Goal: Task Accomplishment & Management: Manage account settings

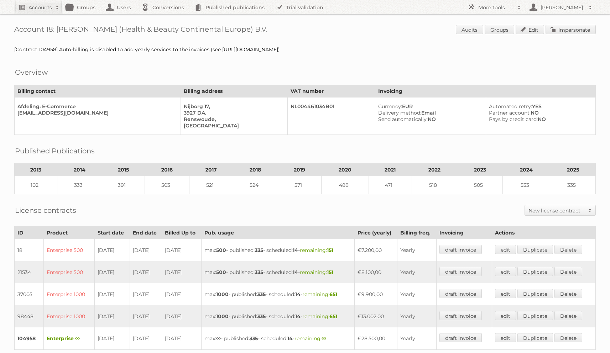
click at [121, 50] on div "[Contract 104958] Auto-billing is disabled to add yearly services to the invoic…" at bounding box center [305, 49] width 582 height 6
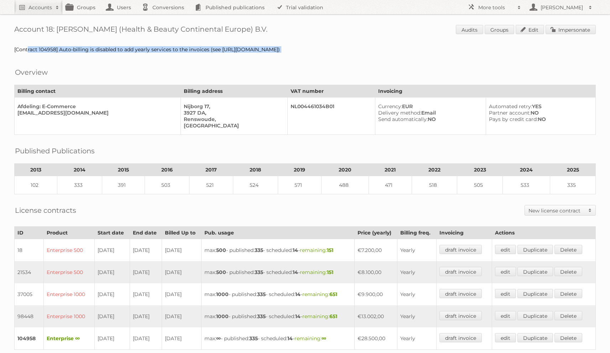
click at [121, 50] on div "[Contract 104958] Auto-billing is disabled to add yearly services to the invoic…" at bounding box center [305, 49] width 582 height 6
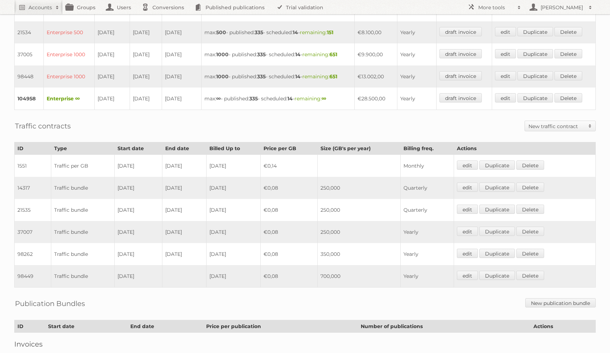
scroll to position [286, 0]
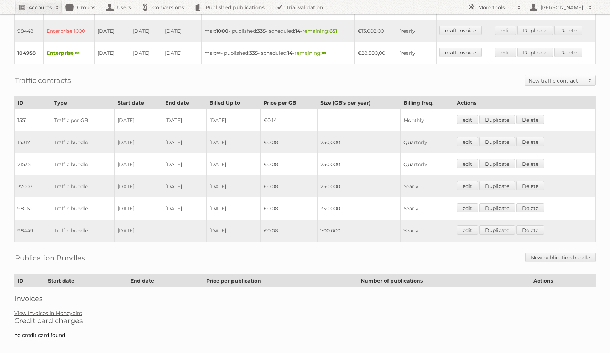
click at [71, 310] on link "View Invoices in Moneybird" at bounding box center [48, 313] width 68 height 6
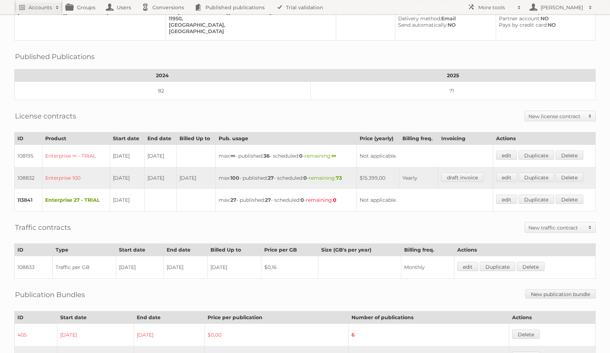
scroll to position [103, 0]
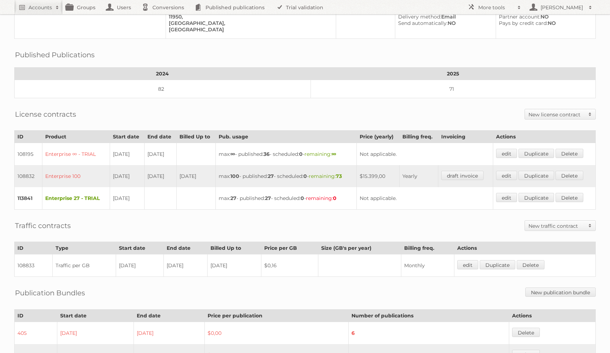
drag, startPoint x: 371, startPoint y: 172, endPoint x: 405, endPoint y: 175, distance: 33.9
click at [400, 175] on td "$15.399,00" at bounding box center [378, 176] width 43 height 22
copy td "$15.399,00"
drag, startPoint x: 78, startPoint y: 39, endPoint x: 78, endPoint y: 96, distance: 57.0
click at [78, 88] on div "Account 89054: Chedraui Audits Groups Edit Impersonate [Contract 108832 + 10883…" at bounding box center [305, 205] width 610 height 616
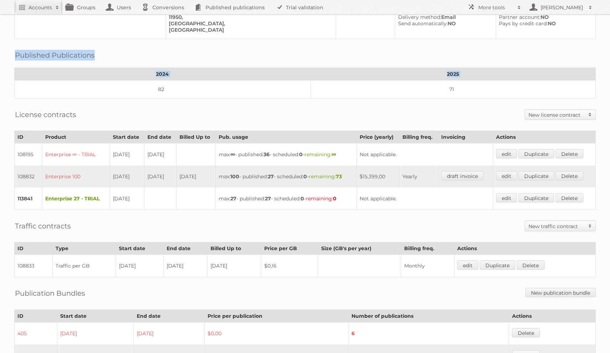
scroll to position [0, 0]
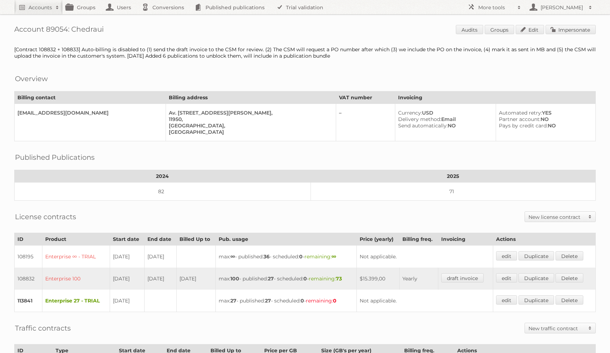
click at [60, 30] on h1 "Account 89054: Chedraui Audits Groups Edit Impersonate" at bounding box center [305, 30] width 582 height 11
copy h1 "89054"
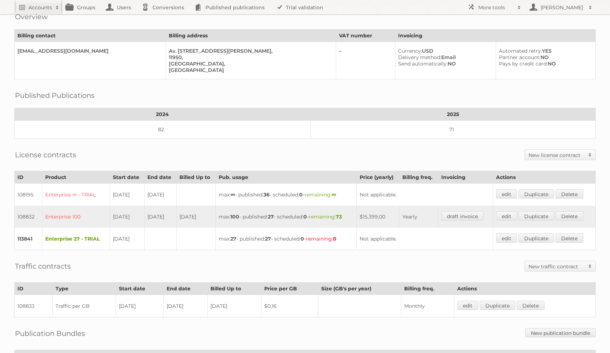
scroll to position [63, 0]
click at [549, 211] on link "Duplicate" at bounding box center [537, 215] width 36 height 9
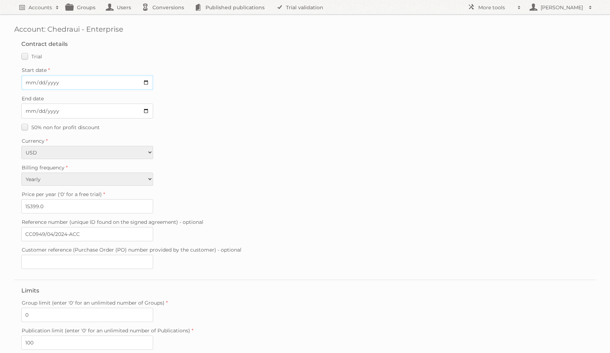
click at [31, 85] on input "Start date" at bounding box center [87, 82] width 132 height 15
type input "2025-06-18"
click at [29, 114] on input "End date" at bounding box center [87, 111] width 132 height 15
type input "[DATE]"
click at [14, 198] on div "Account: Chedraui - Enterprise Contract details Trial Verified trial Start date…" at bounding box center [305, 223] width 610 height 446
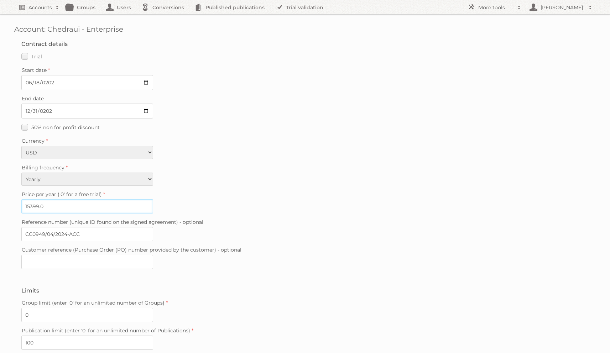
click at [26, 202] on input "15399.0" at bounding box center [87, 206] width 132 height 14
paste input "6,119"
type input "16119"
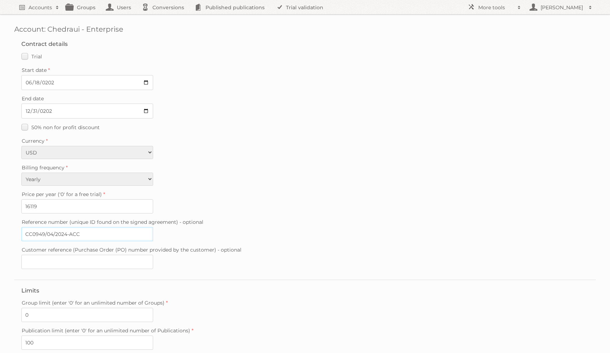
click at [93, 227] on input "CC0949/04/2024-ACC" at bounding box center [87, 234] width 132 height 14
click at [218, 132] on fieldset "Contract details Trial Verified trial Start date 2025-06-18 End date 2025-12-31…" at bounding box center [305, 156] width 582 height 246
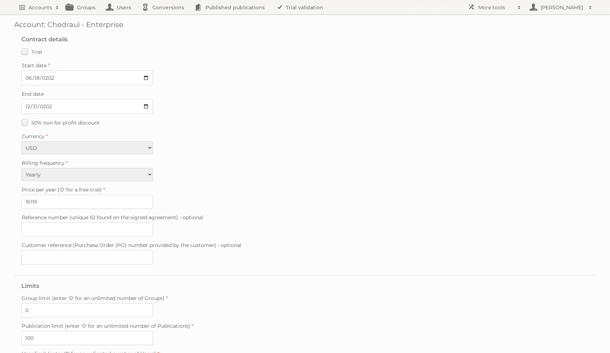
scroll to position [100, 0]
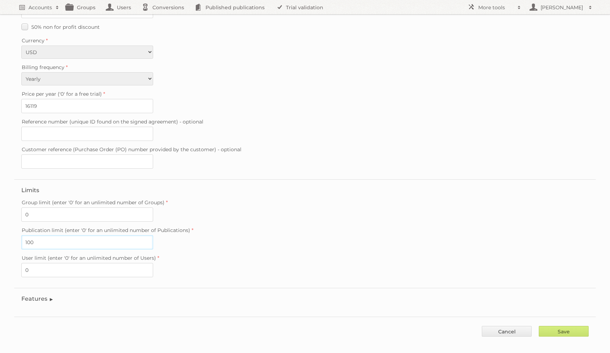
drag, startPoint x: 30, startPoint y: 237, endPoint x: 13, endPoint y: 235, distance: 17.3
click at [14, 235] on div "Account: Chedraui - Enterprise Contract details Trial Verified trial Start date…" at bounding box center [305, 123] width 610 height 446
type input "0"
click at [248, 118] on label "Reference number (unique ID found on the signed agreement) - optional" at bounding box center [304, 122] width 567 height 10
click at [153, 127] on input "Reference number (unique ID found on the signed agreement) - optional" at bounding box center [87, 134] width 132 height 14
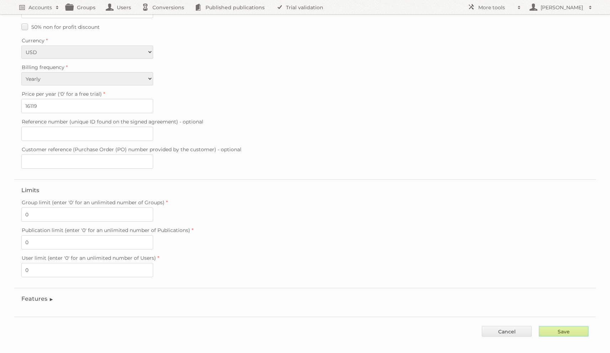
click at [554, 326] on input "Save" at bounding box center [564, 331] width 50 height 11
type input "..."
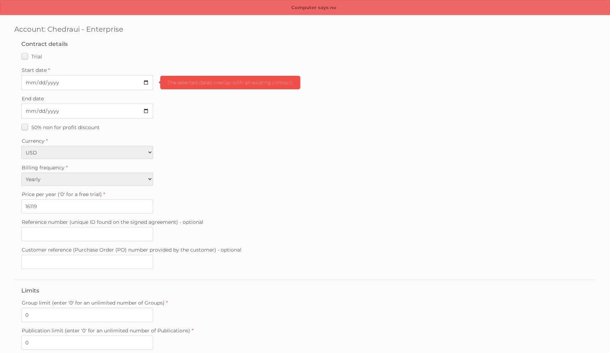
scroll to position [100, 0]
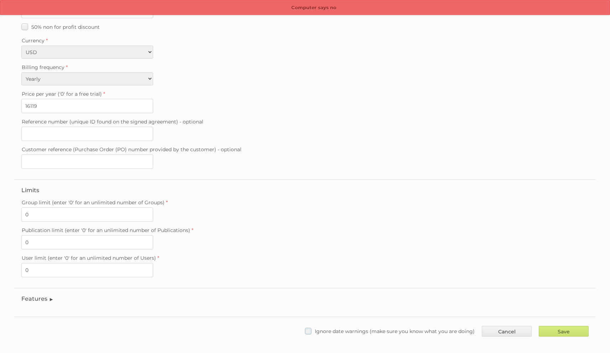
click at [455, 328] on label "Ignore date warnings (make sure you know what you are doing)" at bounding box center [390, 331] width 170 height 10
click at [0, 0] on input "Ignore date warnings (make sure you know what you are doing)" at bounding box center [0, 0] width 0 height 0
click at [558, 326] on input "Save" at bounding box center [564, 331] width 50 height 11
type input "..."
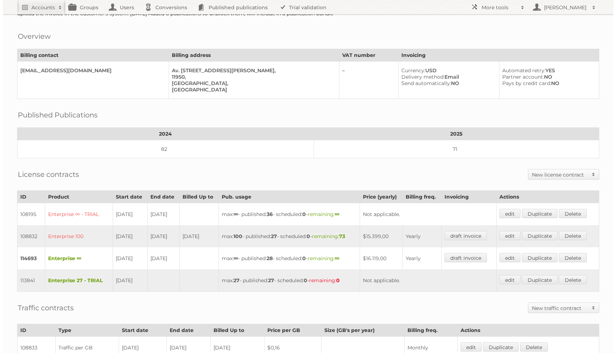
scroll to position [116, 0]
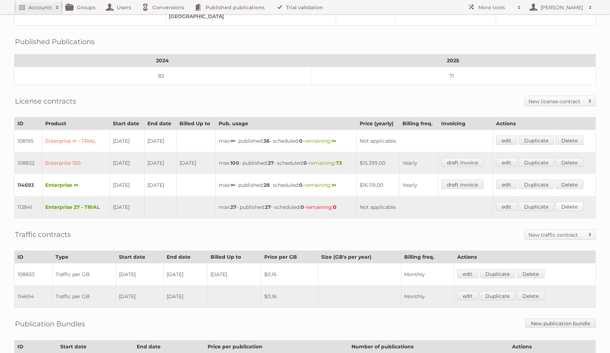
click at [574, 202] on link "Delete" at bounding box center [570, 206] width 28 height 9
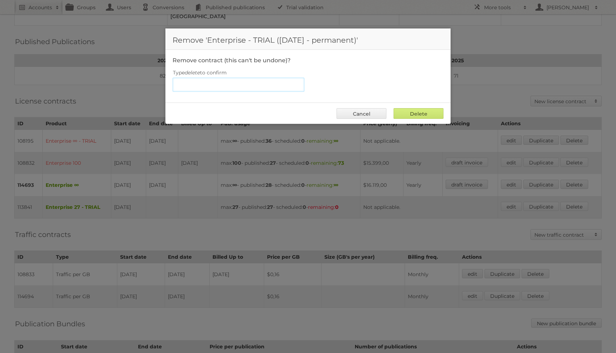
click at [203, 82] on input "Type delete to confirm" at bounding box center [238, 85] width 132 height 14
type input "delete"
click at [393, 108] on input "Delete" at bounding box center [418, 113] width 50 height 11
type input "Delete"
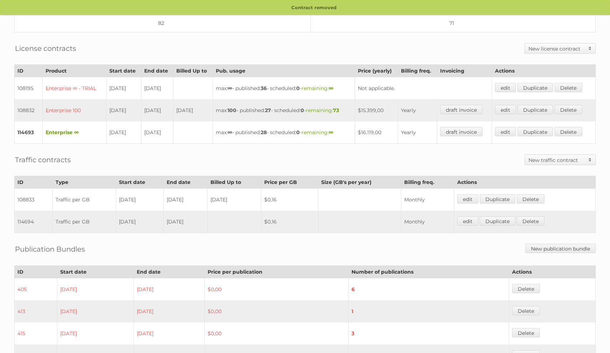
scroll to position [209, 0]
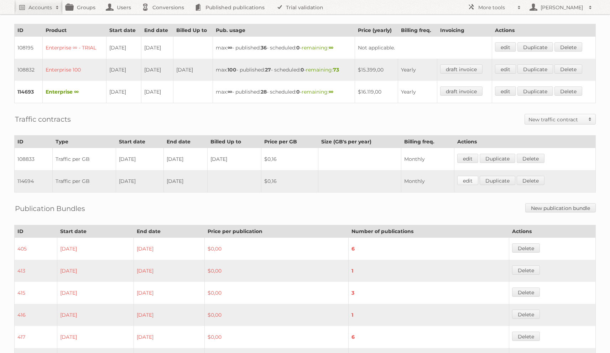
click at [468, 176] on link "edit" at bounding box center [467, 180] width 21 height 9
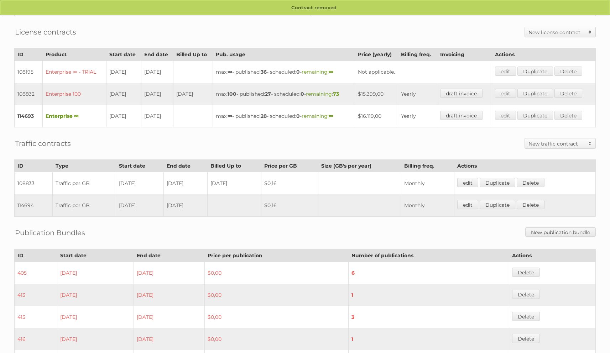
scroll to position [171, 0]
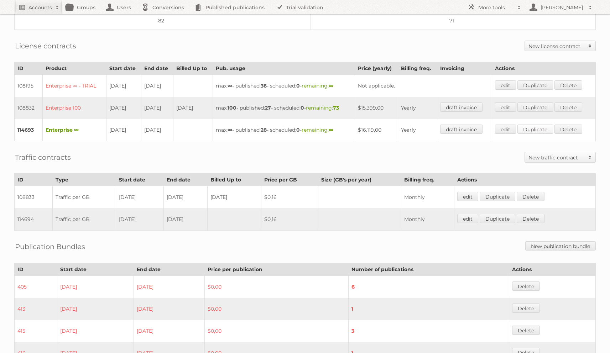
click at [537, 125] on link "Duplicate" at bounding box center [536, 129] width 36 height 9
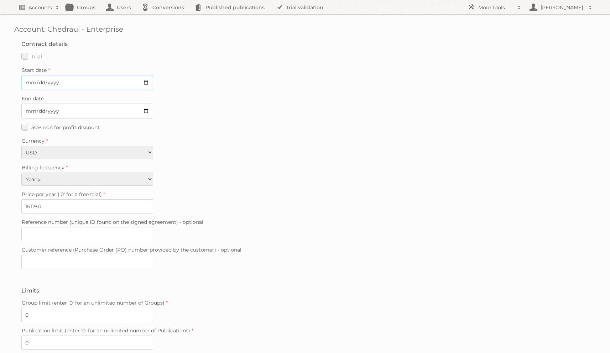
click at [24, 81] on input "Start date" at bounding box center [87, 82] width 132 height 15
type input "0292-01-01"
type input "[DATE]"
click at [39, 202] on input "16119.0" at bounding box center [87, 206] width 132 height 14
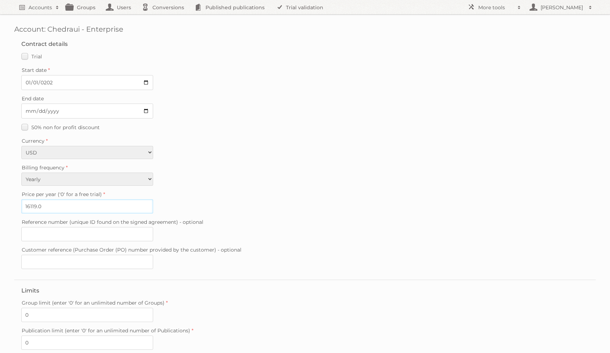
click at [39, 202] on input "16119.0" at bounding box center [87, 206] width 132 height 14
paste input "28,674"
click at [70, 205] on input "28674" at bounding box center [87, 206] width 132 height 14
type input "28674"
click at [221, 198] on div "Price per year ('0' for a free trial) 28674" at bounding box center [304, 201] width 567 height 24
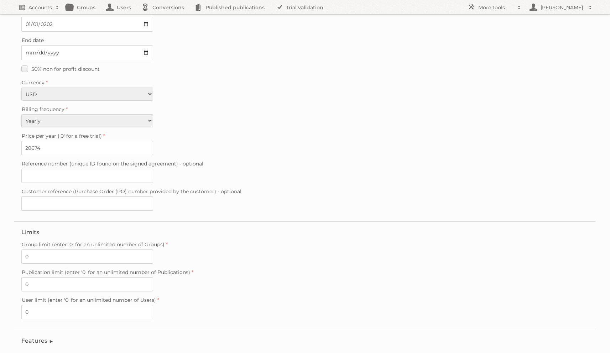
scroll to position [99, 0]
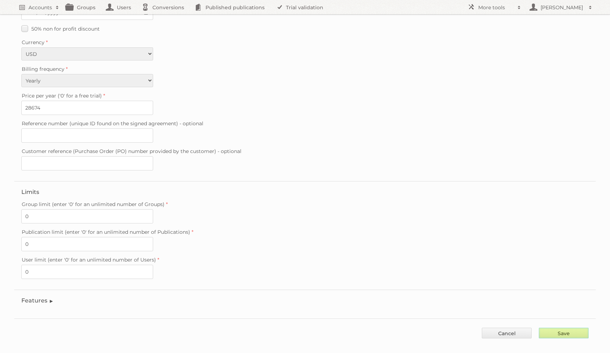
click at [559, 328] on input "Save" at bounding box center [564, 333] width 50 height 11
type input "..."
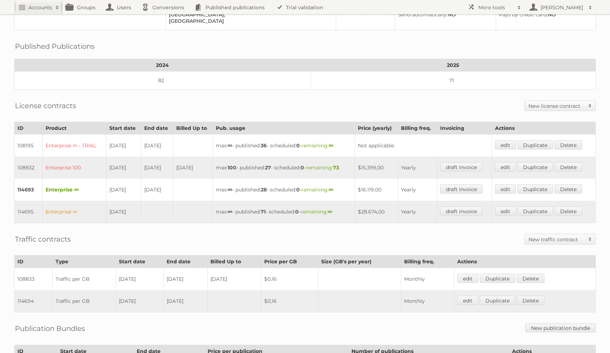
scroll to position [151, 0]
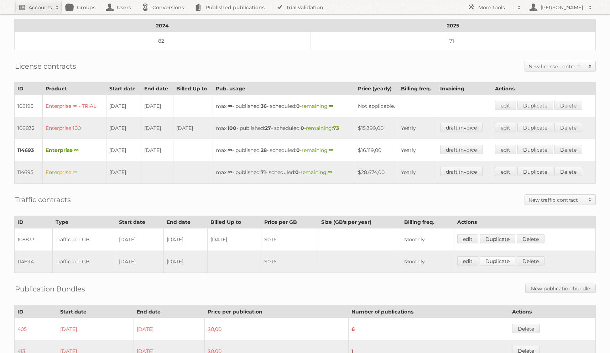
click at [508, 257] on link "Duplicate" at bounding box center [498, 260] width 36 height 9
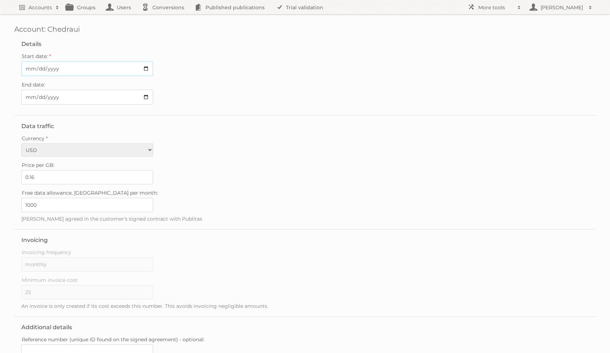
click at [30, 69] on input "Start date:" at bounding box center [87, 68] width 132 height 15
type input "2026-01-01"
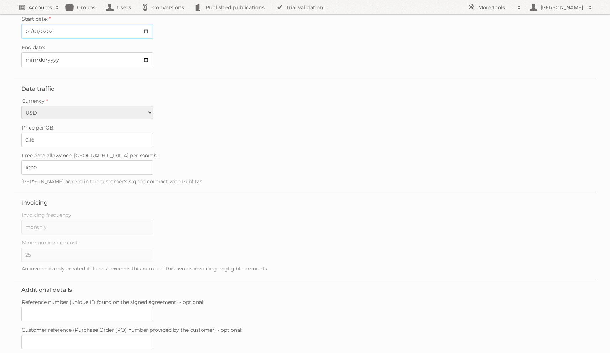
scroll to position [80, 0]
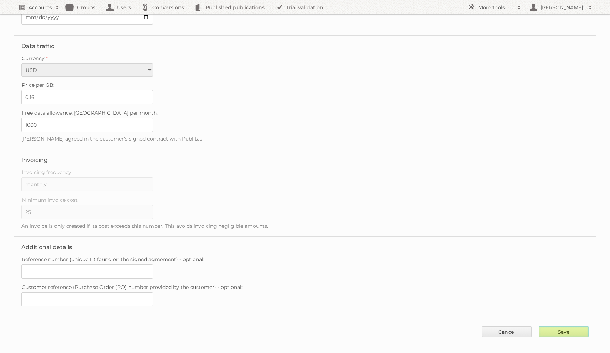
click at [544, 327] on input "Save" at bounding box center [564, 332] width 50 height 11
type input "..."
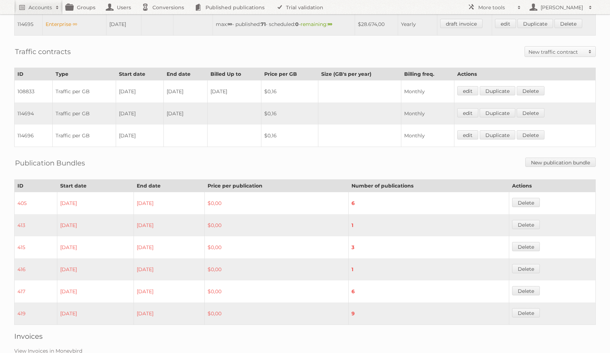
scroll to position [336, 0]
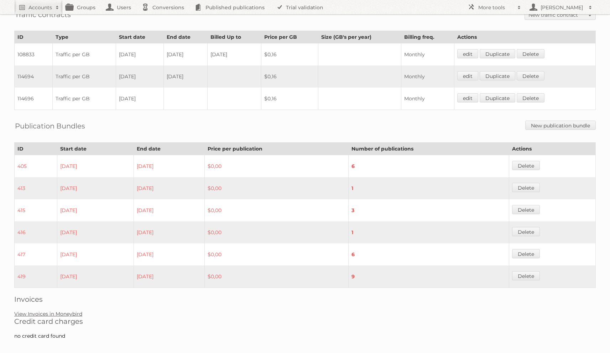
click at [61, 311] on link "View Invoices in Moneybird" at bounding box center [48, 314] width 68 height 6
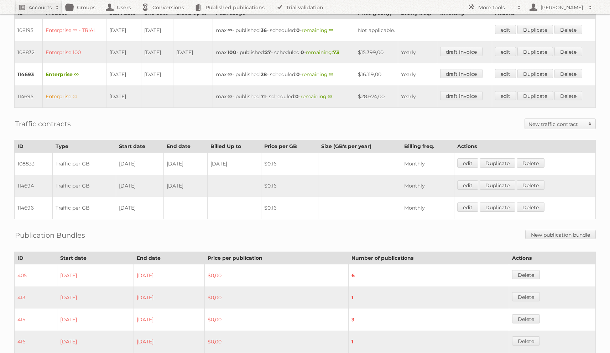
scroll to position [117, 0]
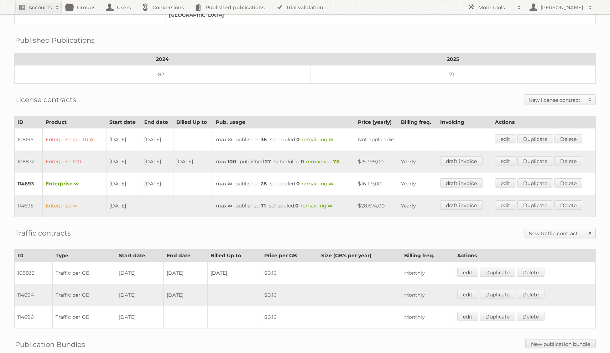
drag, startPoint x: 368, startPoint y: 158, endPoint x: 394, endPoint y: 157, distance: 26.4
click at [394, 157] on td "$15.399,00" at bounding box center [376, 162] width 43 height 22
copy td "$15.399,00"
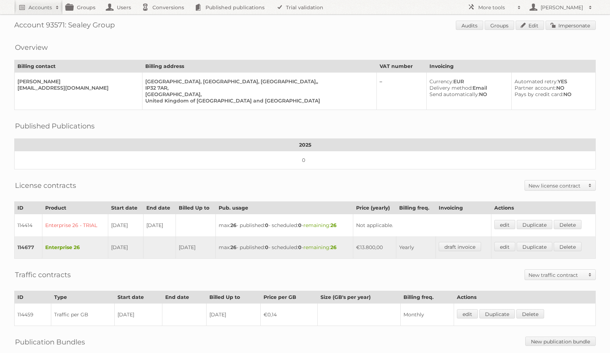
scroll to position [90, 0]
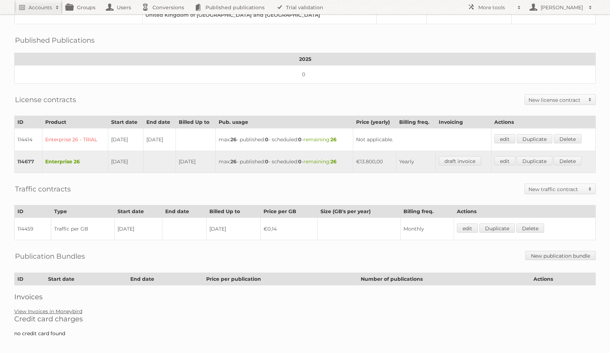
click at [67, 308] on link "View Invoices in Moneybird" at bounding box center [48, 311] width 68 height 6
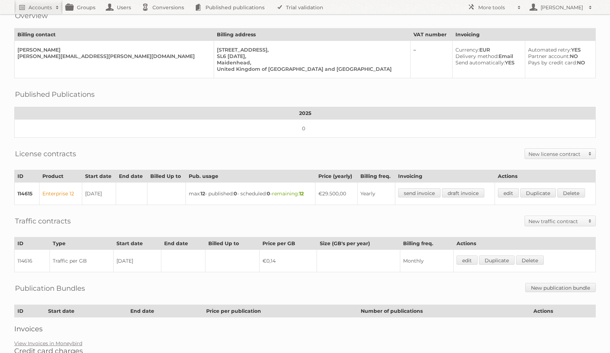
scroll to position [68, 0]
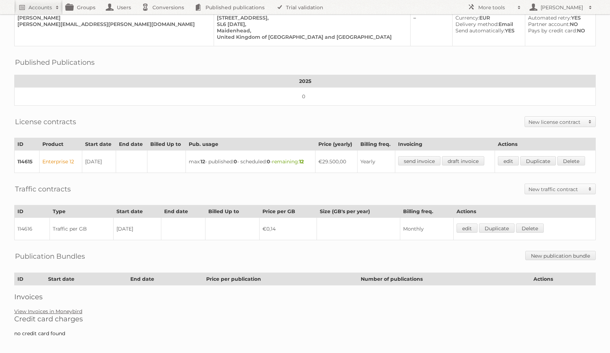
click at [54, 308] on link "View Invoices in Moneybird" at bounding box center [48, 311] width 68 height 6
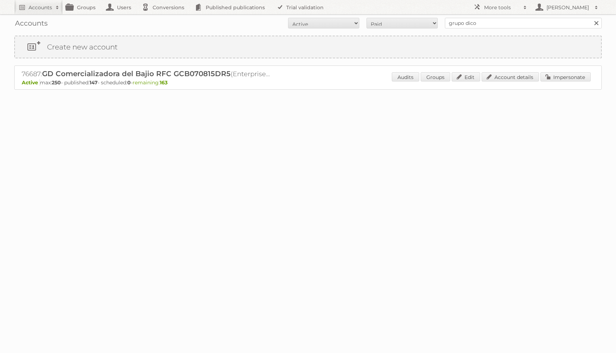
click at [36, 71] on h2 "76687: GD Comercializadora del Bajio RFC GCB070815DR5 (Enterprise 250)" at bounding box center [146, 73] width 249 height 9
copy h2 "76687"
click at [486, 79] on link "Account details" at bounding box center [509, 76] width 57 height 9
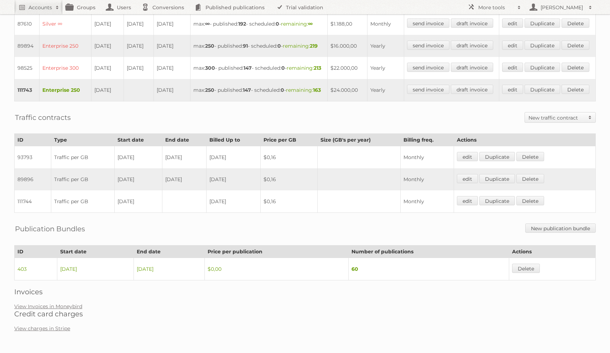
scroll to position [404, 0]
click at [64, 301] on div "Account 76687: GD Comercializadora del Bajio RFC GCB070815DR5 Audits Groups Edi…" at bounding box center [305, 9] width 610 height 660
click at [64, 304] on link "View Invoices in Moneybird" at bounding box center [48, 306] width 68 height 6
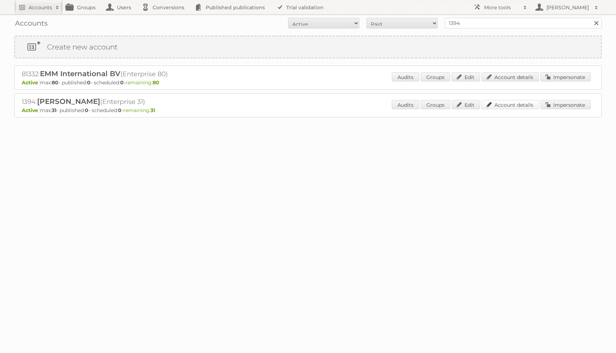
click at [528, 102] on link "Account details" at bounding box center [509, 104] width 57 height 9
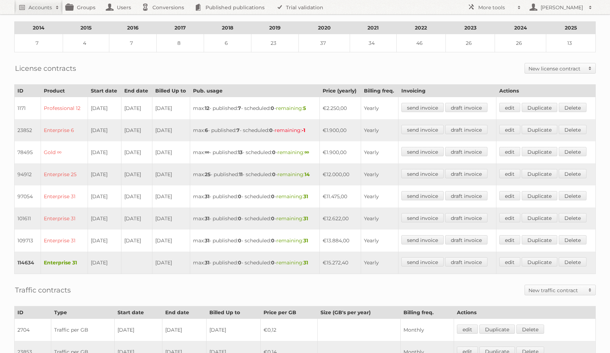
scroll to position [278, 0]
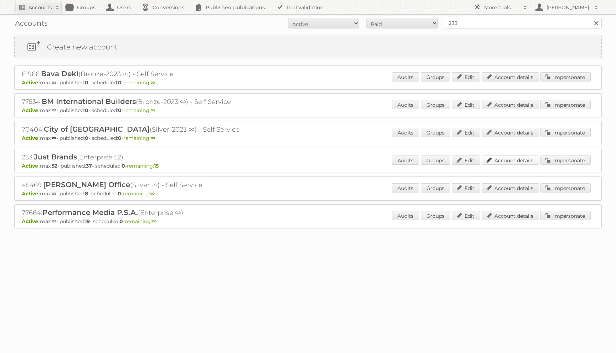
click at [501, 158] on link "Account details" at bounding box center [509, 160] width 57 height 9
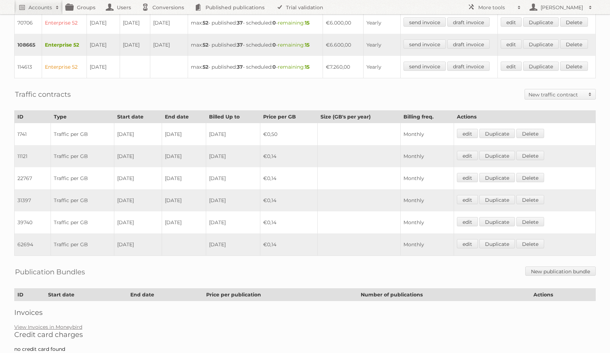
scroll to position [400, 0]
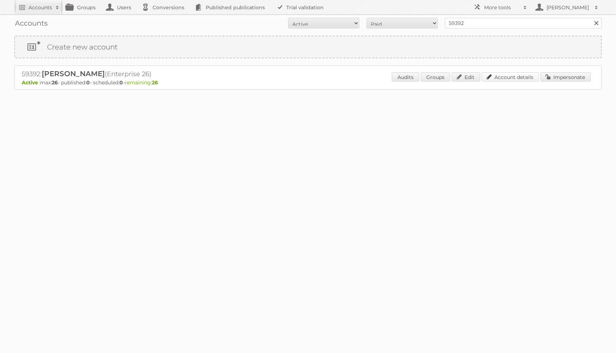
click at [496, 81] on link "Account details" at bounding box center [509, 76] width 57 height 9
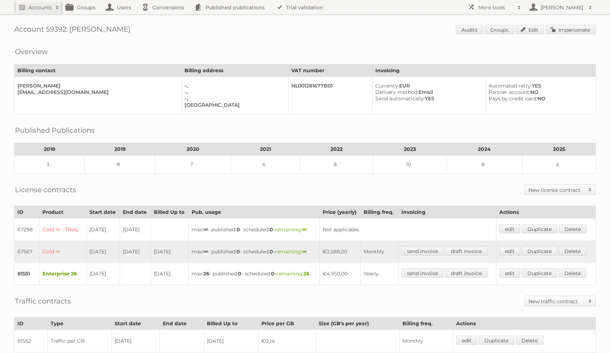
scroll to position [94, 0]
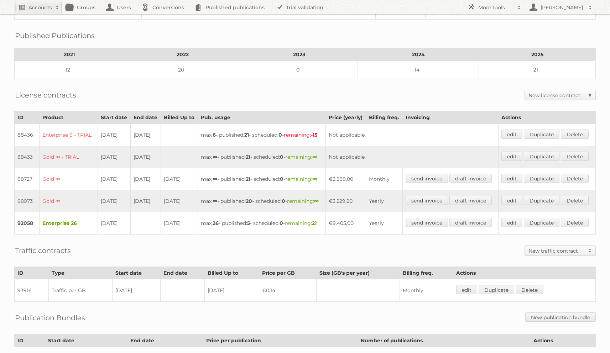
scroll to position [135, 0]
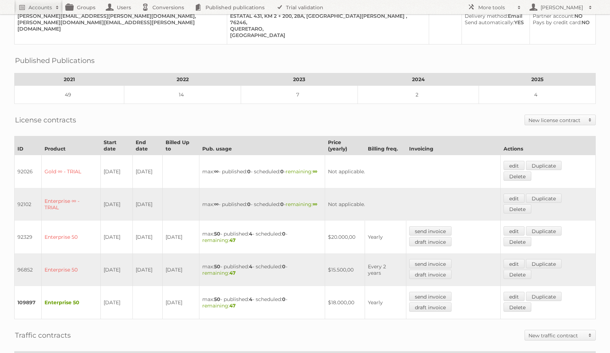
scroll to position [108, 0]
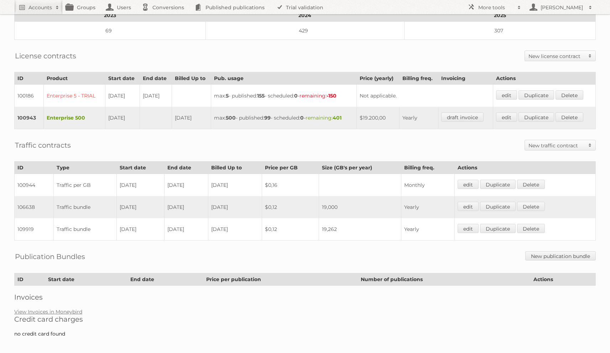
scroll to position [130, 0]
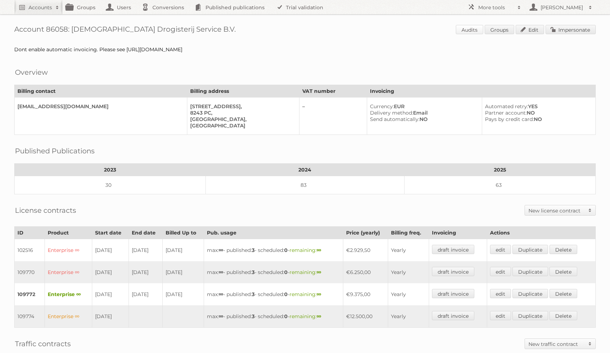
click at [475, 31] on link "Audits" at bounding box center [469, 29] width 27 height 9
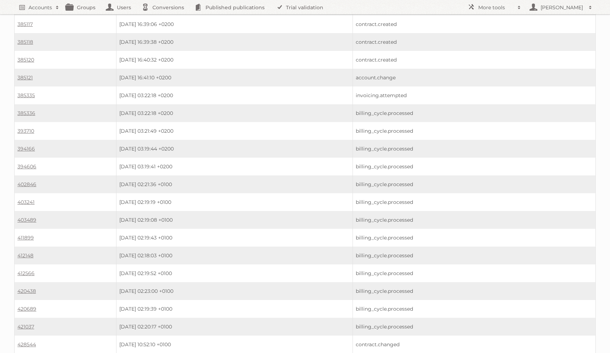
scroll to position [532, 0]
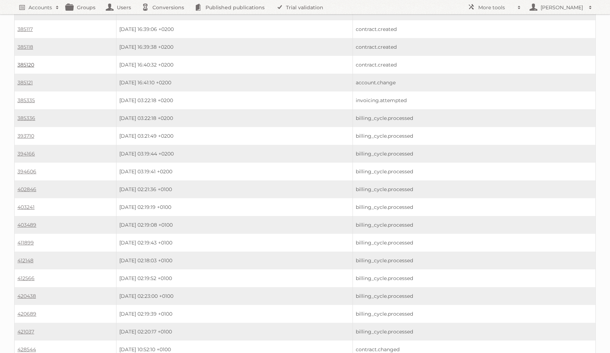
click at [27, 62] on link "385120" at bounding box center [25, 65] width 17 height 6
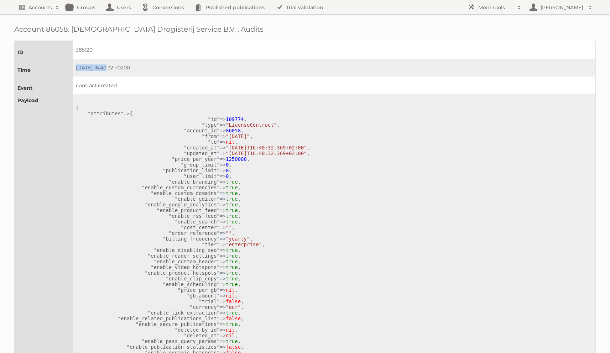
drag, startPoint x: 102, startPoint y: 66, endPoint x: 56, endPoint y: 68, distance: 46.4
click at [57, 68] on tr "Time 2024-09-02 16:40:32 +0200" at bounding box center [305, 68] width 581 height 18
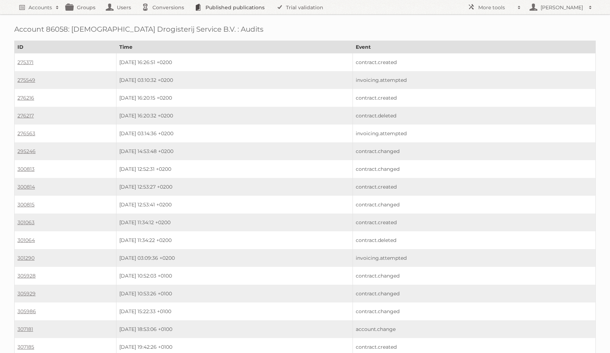
scroll to position [532, 0]
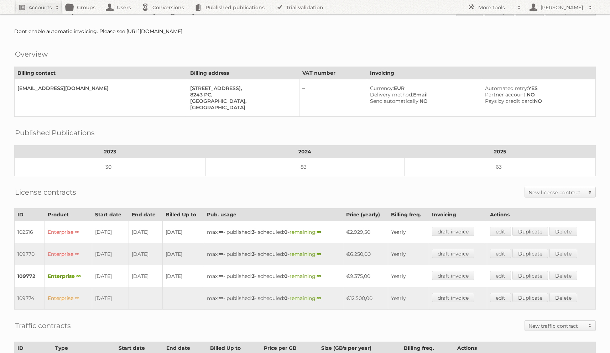
scroll to position [23, 0]
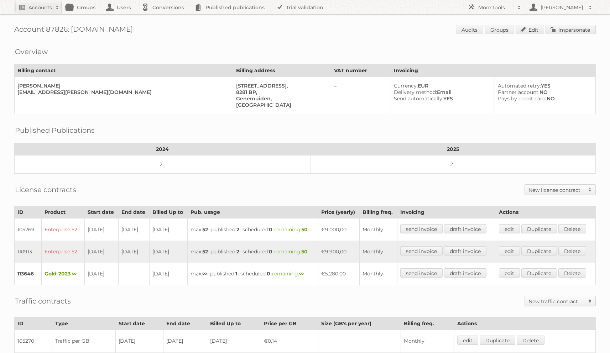
scroll to position [4, 0]
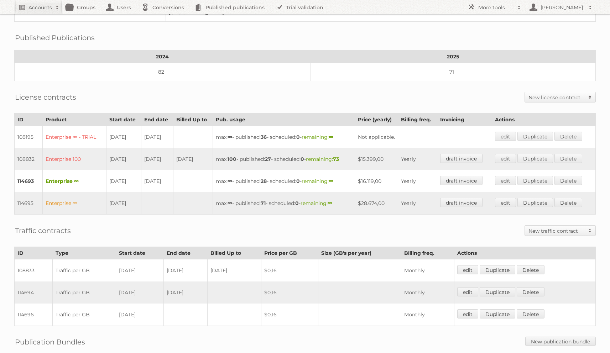
scroll to position [124, 0]
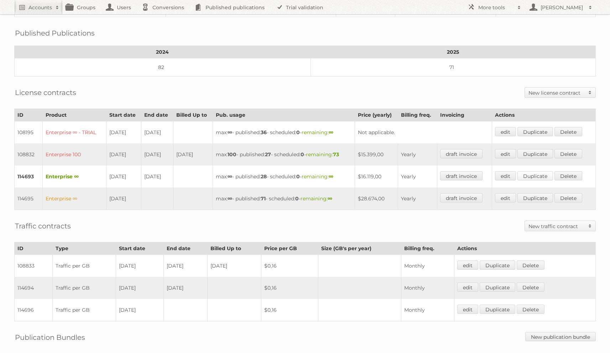
click at [535, 171] on link "Duplicate" at bounding box center [536, 175] width 36 height 9
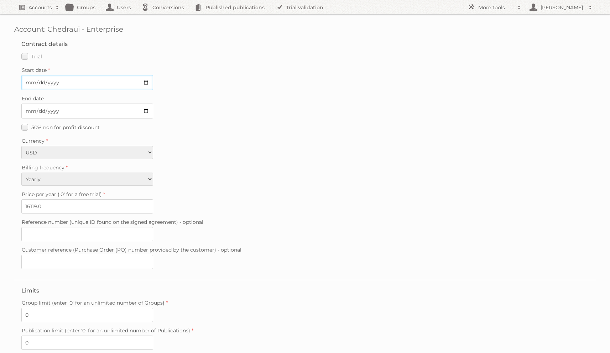
click at [28, 84] on input "Start date" at bounding box center [87, 82] width 132 height 15
type input "[DATE]"
click at [31, 116] on input "End date" at bounding box center [87, 111] width 132 height 15
type input "[DATE]"
click at [34, 207] on input "16119.0" at bounding box center [87, 206] width 132 height 14
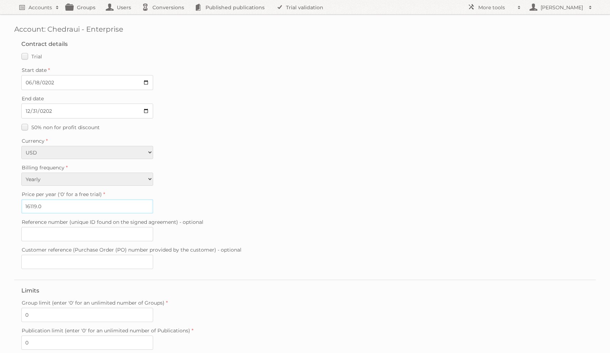
click at [34, 207] on input "16119.0" at bounding box center [87, 206] width 132 height 14
paste input "32238"
type input "32238"
click at [181, 130] on div "50% non for profit discount" at bounding box center [304, 127] width 567 height 10
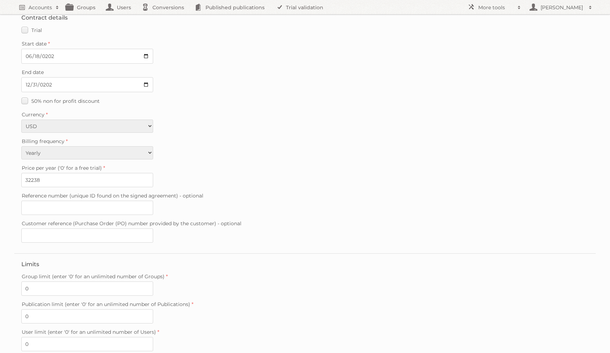
scroll to position [100, 0]
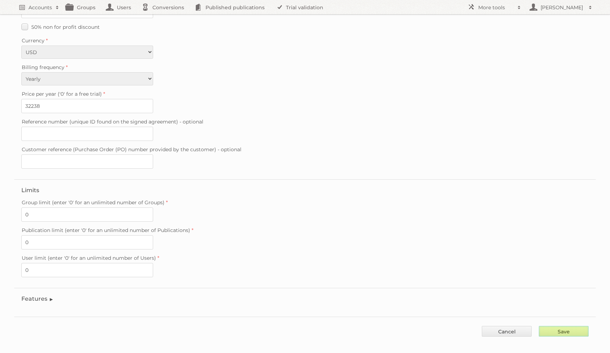
click at [547, 326] on input "Save" at bounding box center [564, 331] width 50 height 11
type input "..."
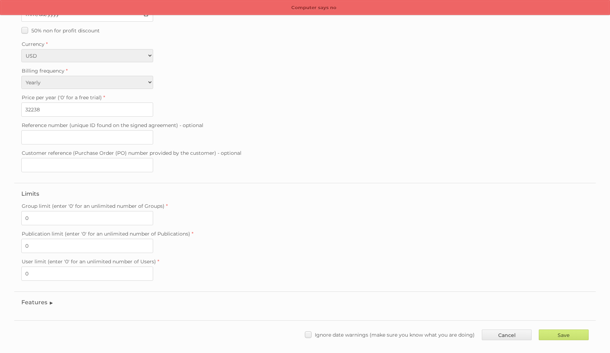
scroll to position [100, 0]
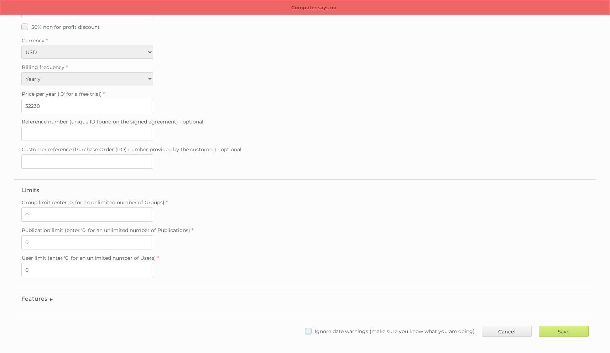
click at [426, 328] on span "Ignore date warnings (make sure you know what you are doing)" at bounding box center [395, 331] width 160 height 6
click at [0, 0] on input "Ignore date warnings (make sure you know what you are doing)" at bounding box center [0, 0] width 0 height 0
click at [562, 326] on input "Save" at bounding box center [564, 331] width 50 height 11
type input "..."
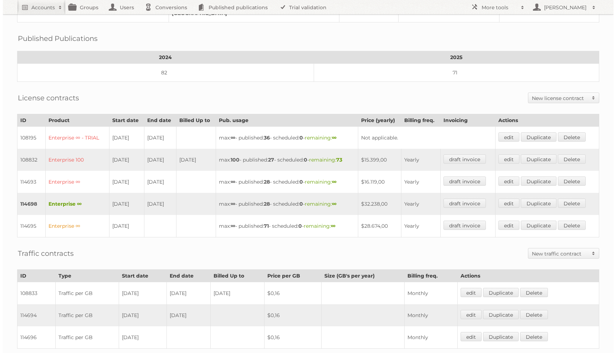
scroll to position [115, 0]
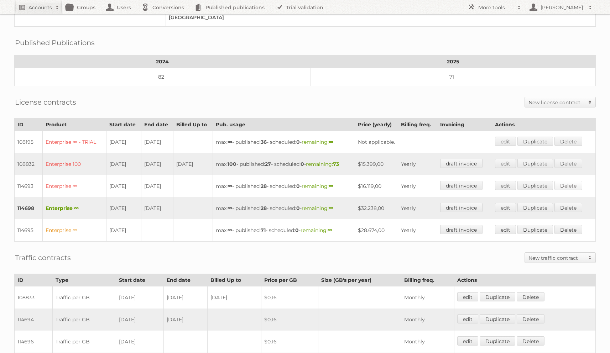
click at [570, 182] on link "Delete" at bounding box center [569, 185] width 28 height 9
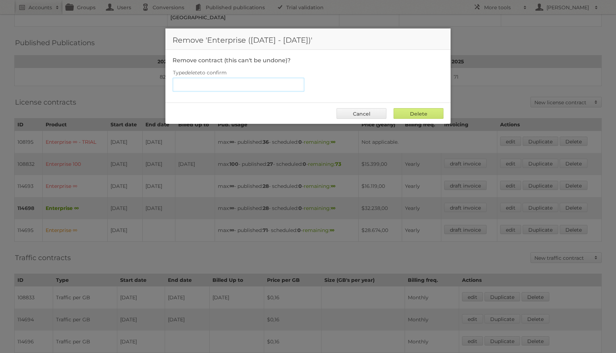
click at [243, 81] on input "Type delete to confirm" at bounding box center [238, 85] width 132 height 14
type input "delete"
click at [393, 108] on input "Delete" at bounding box center [418, 113] width 50 height 11
type input "Delete"
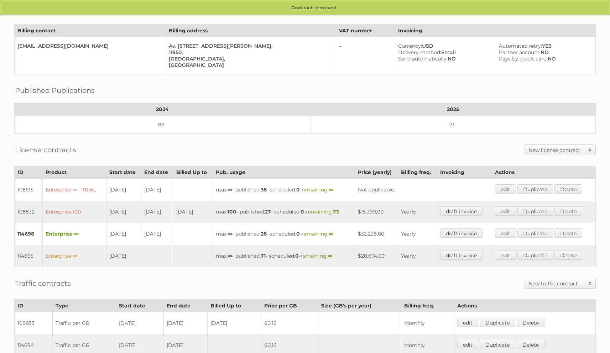
scroll to position [76, 0]
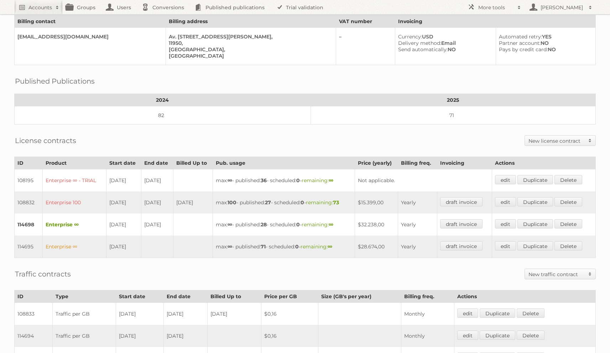
drag, startPoint x: 400, startPoint y: 219, endPoint x: 369, endPoint y: 218, distance: 31.7
click at [369, 218] on td "$32.238,00" at bounding box center [376, 225] width 43 height 22
copy td "$32.238,00"
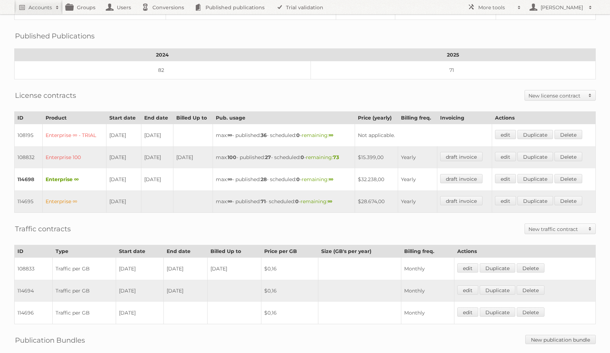
scroll to position [162, 0]
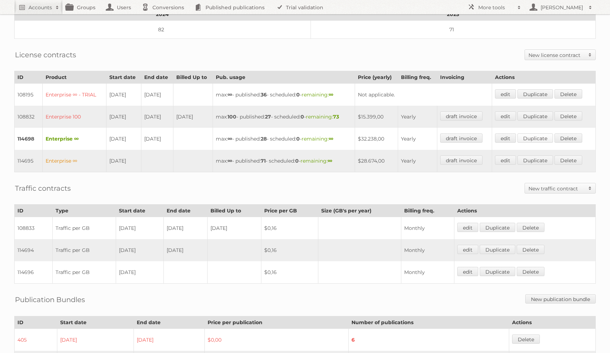
click at [546, 134] on link "Duplicate" at bounding box center [536, 138] width 36 height 9
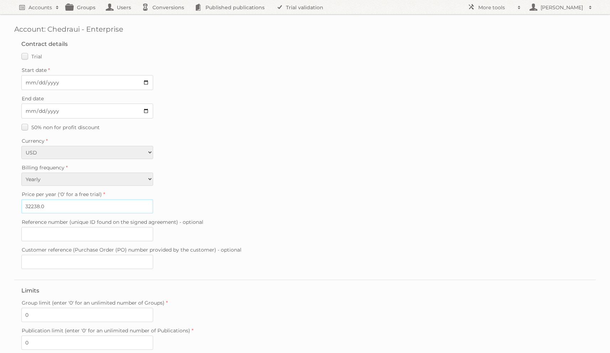
click at [54, 204] on input "32238.0" at bounding box center [87, 206] width 132 height 14
paste input "29,866.59"
type input "29866.59"
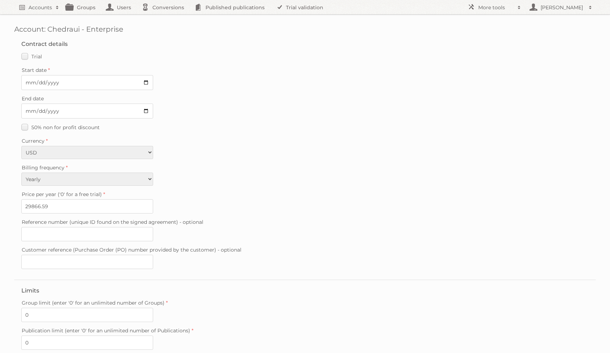
click at [45, 238] on fieldset "Contract details Trial Verified trial Start date End date 50% non for profit di…" at bounding box center [305, 156] width 582 height 246
click at [46, 235] on input "Reference number (unique ID found on the signed agreement) - optional" at bounding box center [87, 234] width 132 height 14
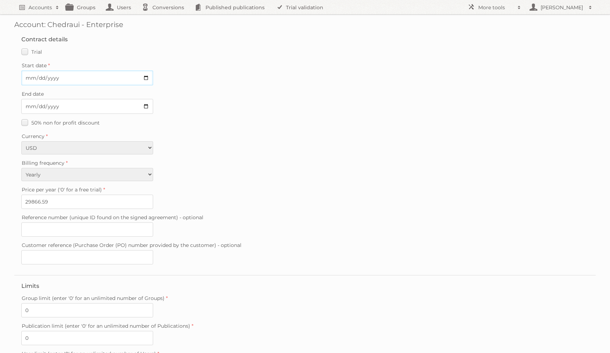
click at [25, 78] on input "Start date" at bounding box center [87, 78] width 132 height 15
type input "[DATE]"
click at [29, 110] on input "End date" at bounding box center [87, 106] width 132 height 15
type input "20025-12-31"
type input "[DATE]"
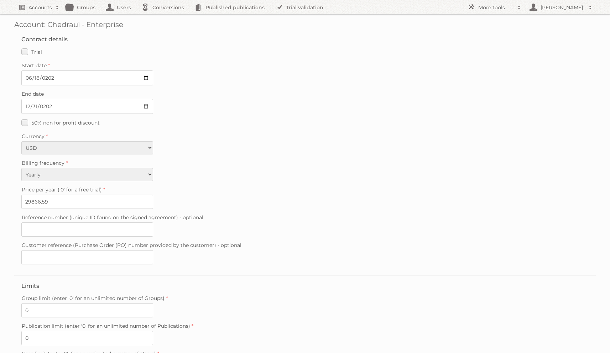
click at [382, 136] on label "Currency" at bounding box center [304, 136] width 567 height 10
click at [153, 141] on select "EUR USD" at bounding box center [87, 147] width 132 height 13
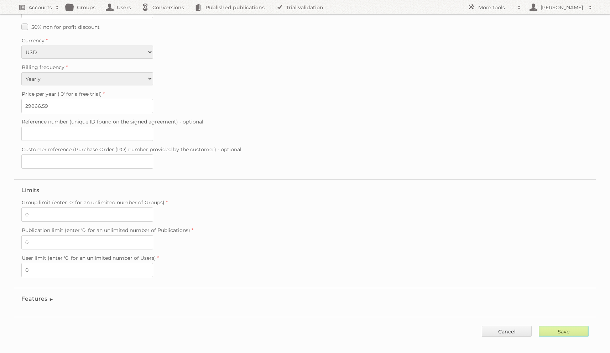
click at [545, 326] on input "Save" at bounding box center [564, 331] width 50 height 11
type input "..."
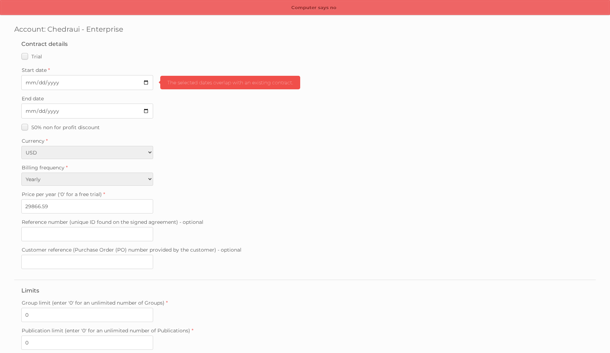
scroll to position [100, 0]
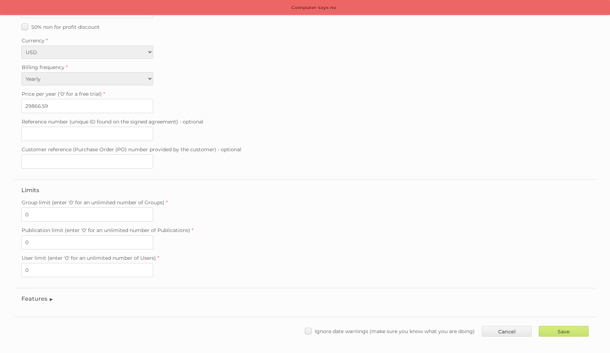
click at [360, 319] on div "Save Cancel Ignore date warnings (make sure you know what you are doing)" at bounding box center [305, 327] width 582 height 21
click at [383, 326] on label "Ignore date warnings (make sure you know what you are doing)" at bounding box center [390, 331] width 170 height 10
click at [0, 0] on input "Ignore date warnings (make sure you know what you are doing)" at bounding box center [0, 0] width 0 height 0
click at [564, 326] on input "Save" at bounding box center [564, 331] width 50 height 11
type input "..."
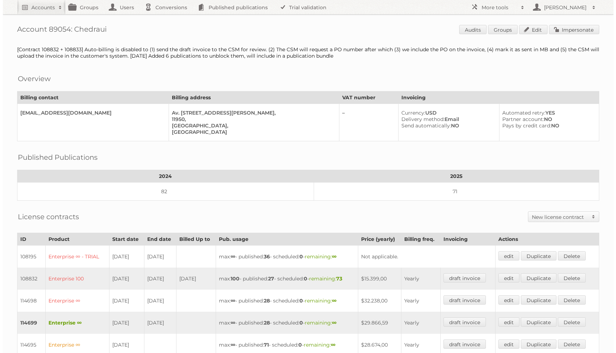
scroll to position [156, 0]
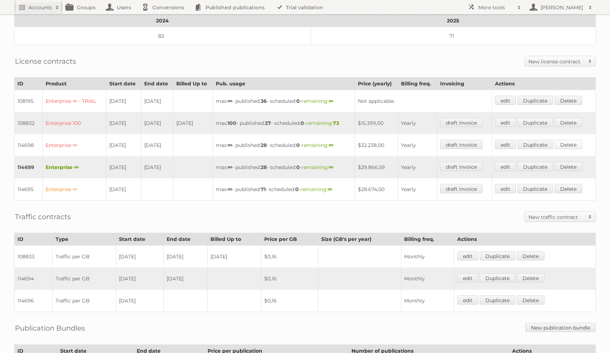
click at [566, 140] on link "Delete" at bounding box center [569, 144] width 28 height 9
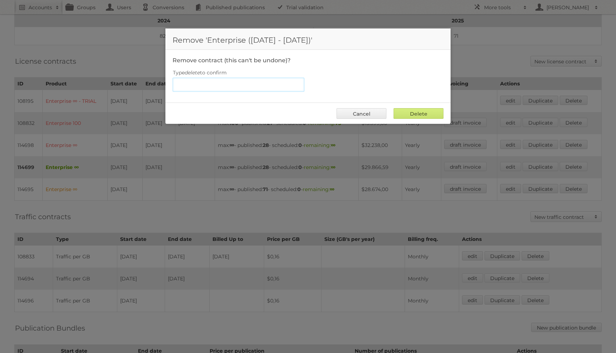
click at [242, 88] on input "Type delete to confirm" at bounding box center [238, 85] width 132 height 14
type input "delete"
click at [393, 108] on input "Delete" at bounding box center [418, 113] width 50 height 11
type input "Delete"
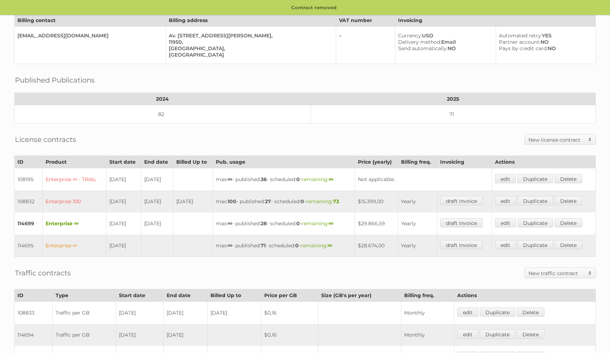
scroll to position [158, 0]
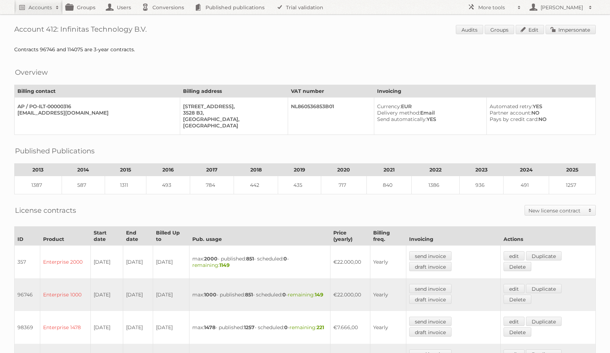
scroll to position [176, 0]
